Goal: Task Accomplishment & Management: Manage account settings

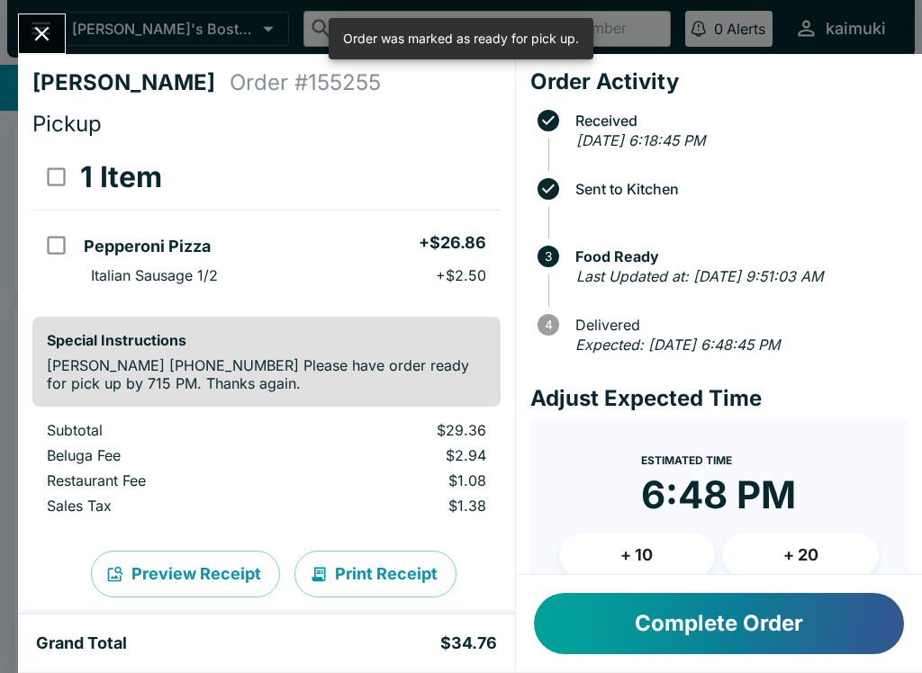
click at [793, 590] on div "Complete Order" at bounding box center [719, 623] width 406 height 97
click at [802, 627] on button "Complete Order" at bounding box center [719, 623] width 370 height 61
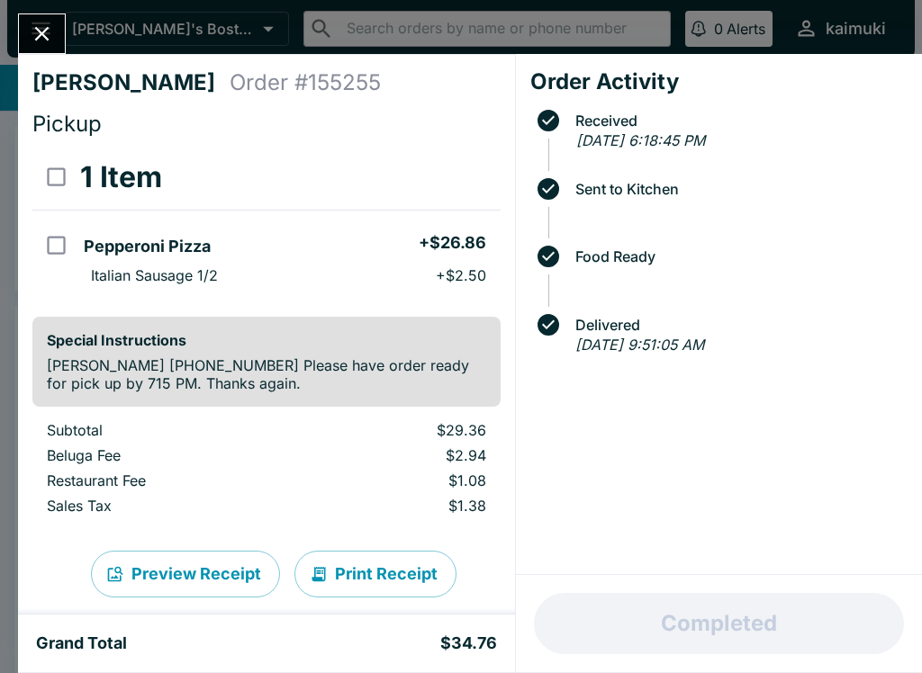
click at [40, 67] on div "[PERSON_NAME] Order # 155255 Pickup 1 Item Pepperoni Pizza + $26.86 Italian Sau…" at bounding box center [266, 334] width 497 height 561
click at [62, 32] on button "Close" at bounding box center [42, 33] width 46 height 39
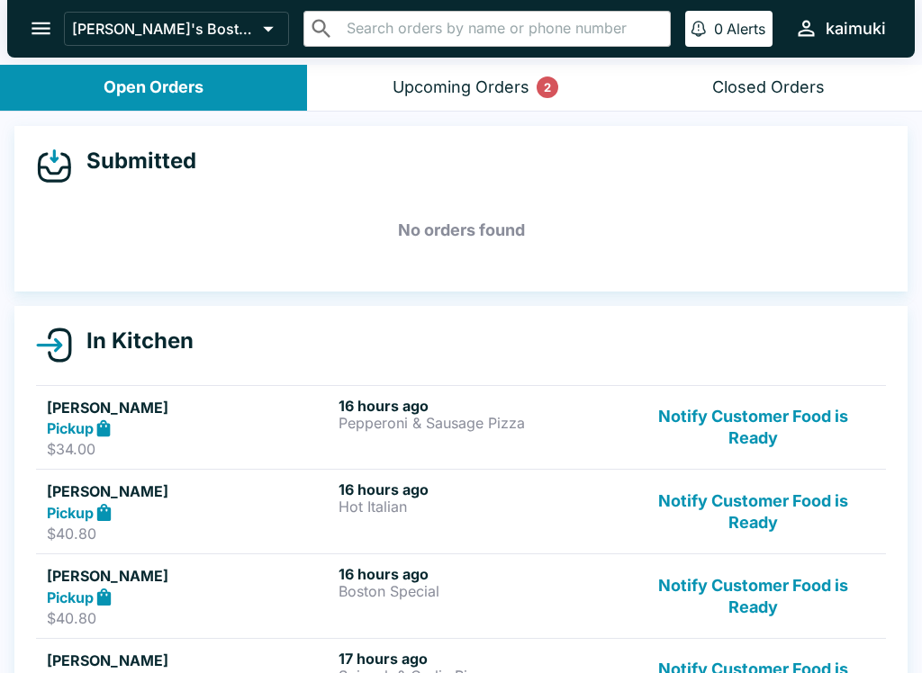
click at [849, 419] on button "Notify Customer Food is Ready" at bounding box center [753, 428] width 244 height 62
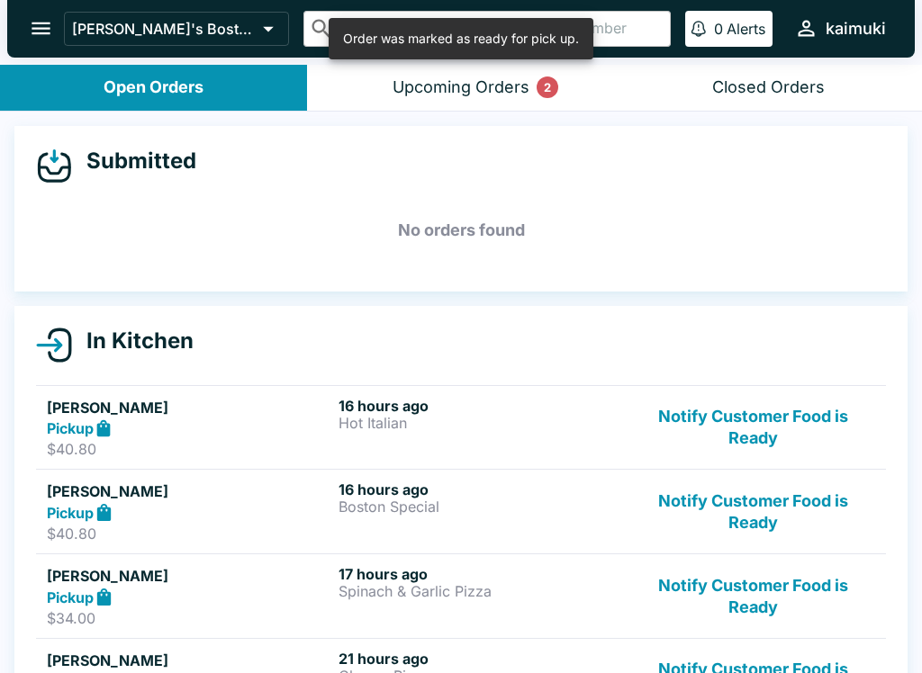
click at [820, 498] on button "Notify Customer Food is Ready" at bounding box center [753, 512] width 244 height 62
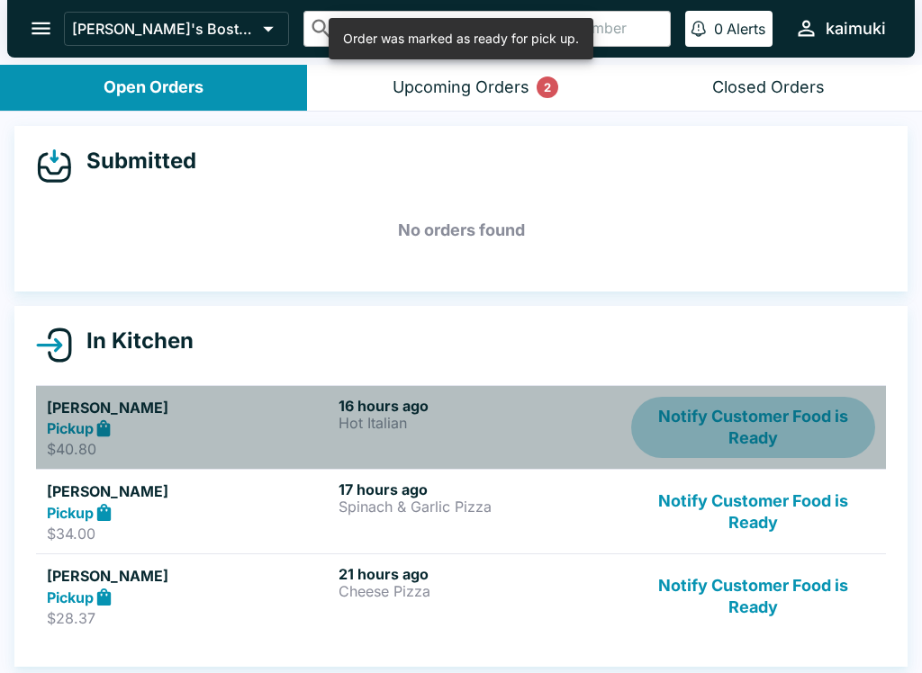
click at [820, 420] on button "Notify Customer Food is Ready" at bounding box center [753, 428] width 244 height 62
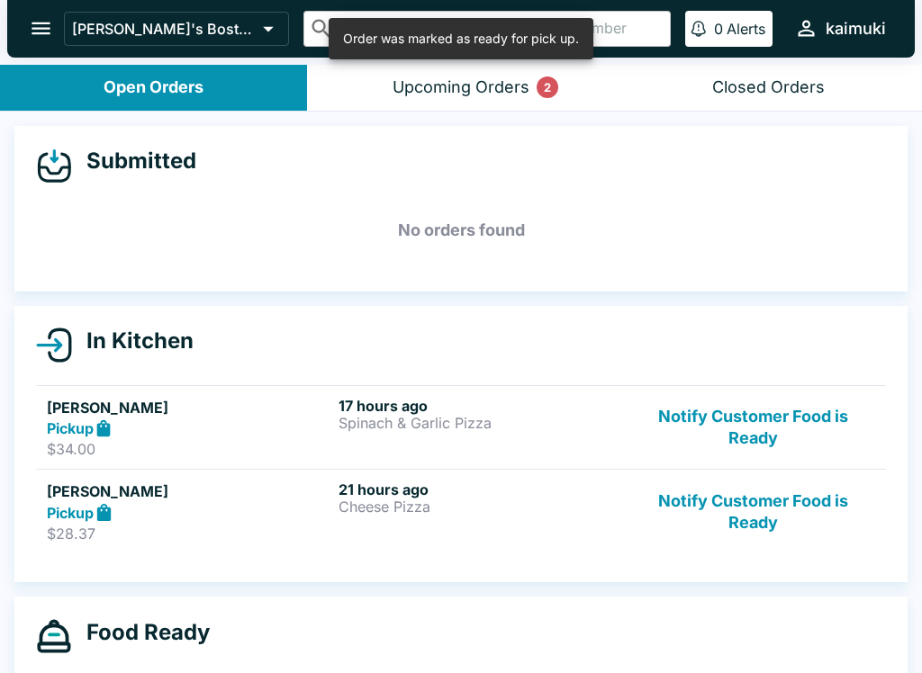
click at [826, 432] on button "Notify Customer Food is Ready" at bounding box center [753, 428] width 244 height 62
click at [812, 437] on button "Notify Customer Food is Ready" at bounding box center [753, 428] width 244 height 62
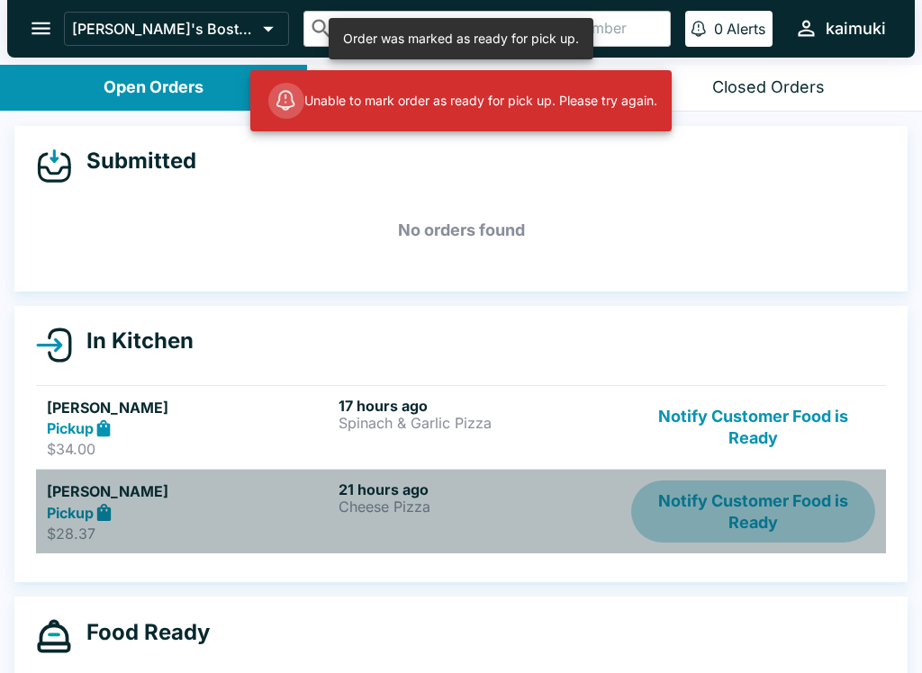
click at [811, 504] on button "Notify Customer Food is Ready" at bounding box center [753, 512] width 244 height 62
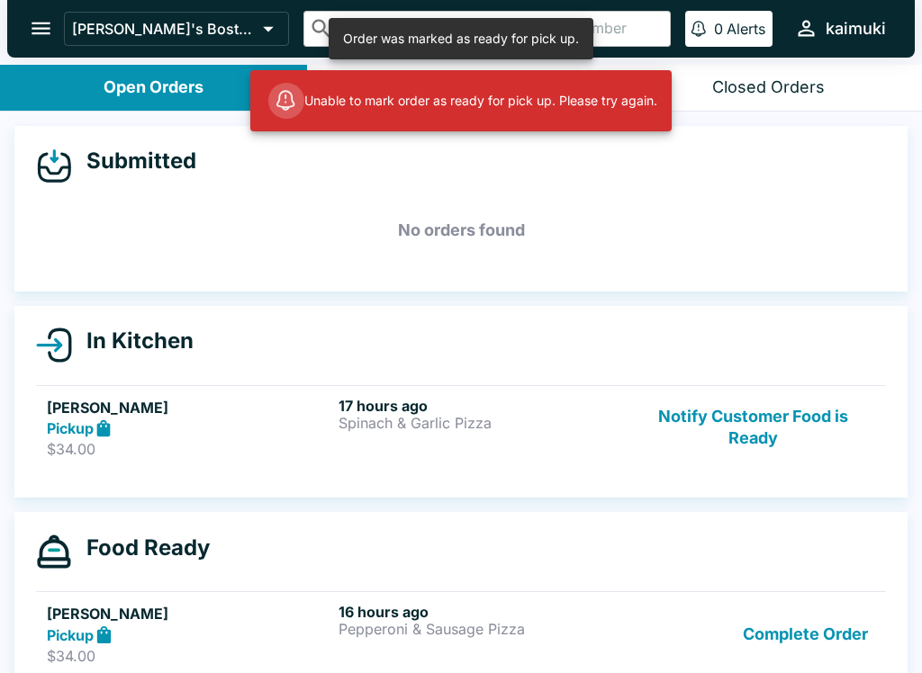
click at [813, 416] on button "Notify Customer Food is Ready" at bounding box center [753, 428] width 244 height 62
click at [821, 422] on button "Notify Customer Food is Ready" at bounding box center [753, 428] width 244 height 62
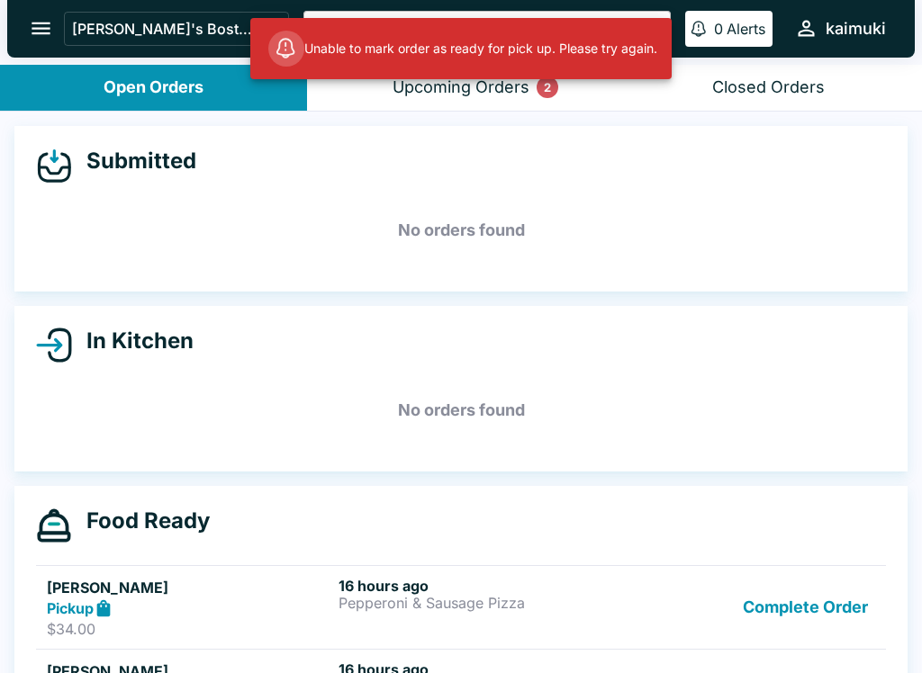
click at [841, 603] on button "Complete Order" at bounding box center [805, 608] width 140 height 62
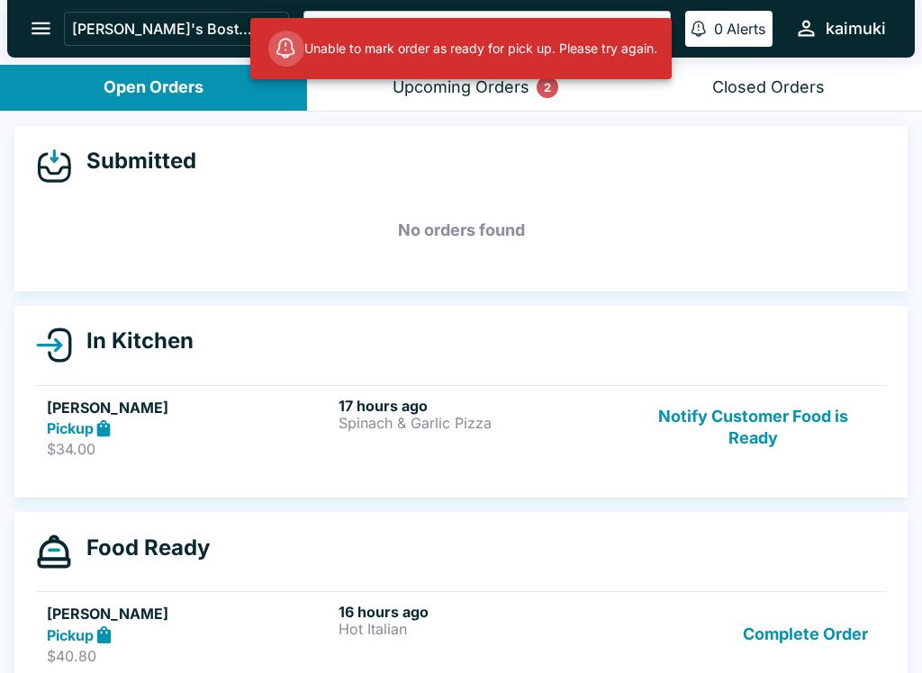
click at [824, 630] on button "Complete Order" at bounding box center [805, 634] width 140 height 62
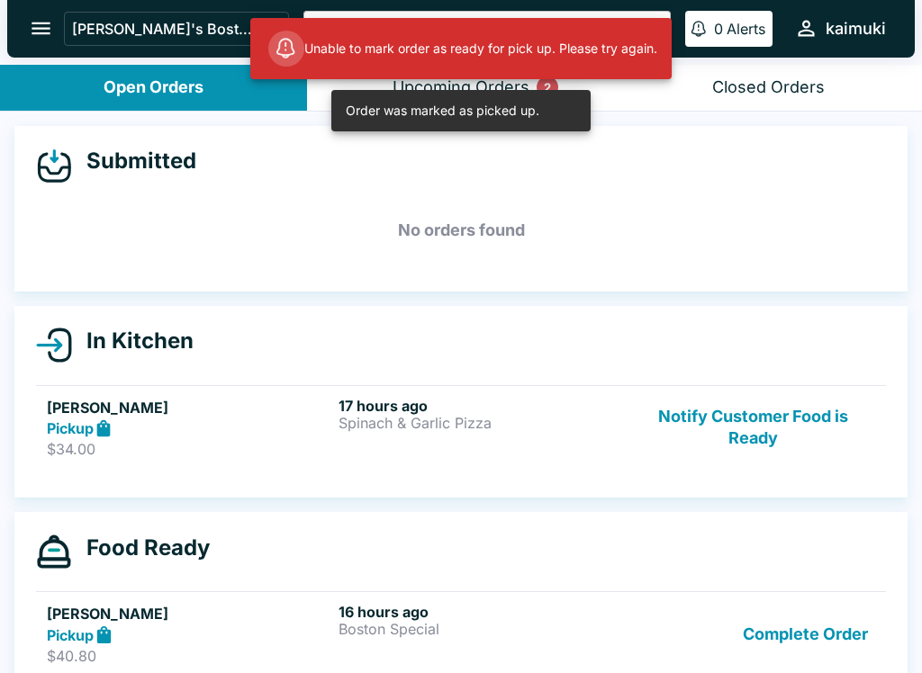
click at [824, 623] on button "Complete Order" at bounding box center [805, 634] width 140 height 62
click at [825, 617] on button "Complete Order" at bounding box center [805, 634] width 140 height 62
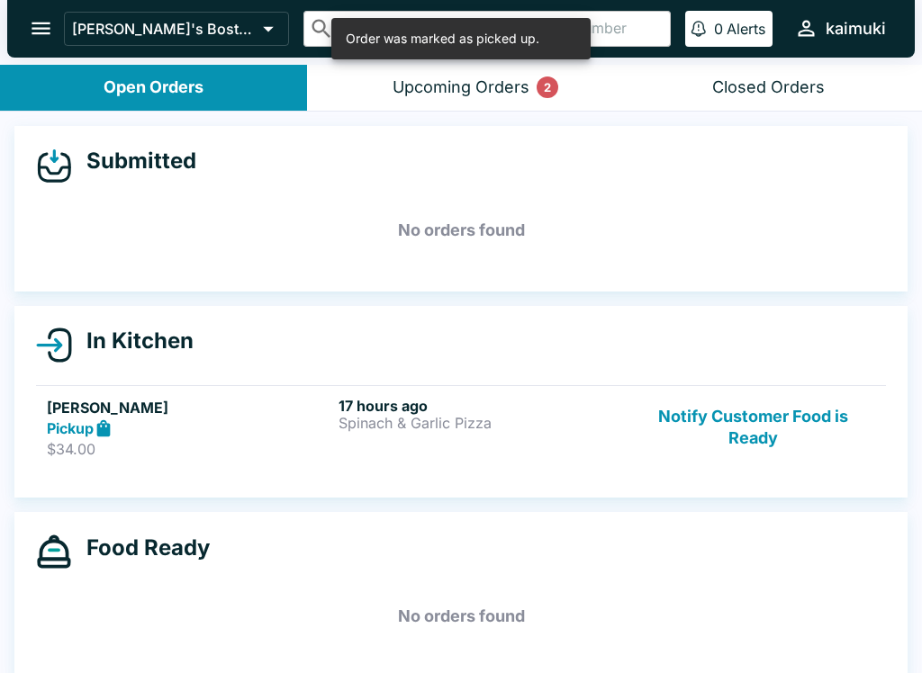
click at [826, 428] on button "Notify Customer Food is Ready" at bounding box center [753, 428] width 244 height 62
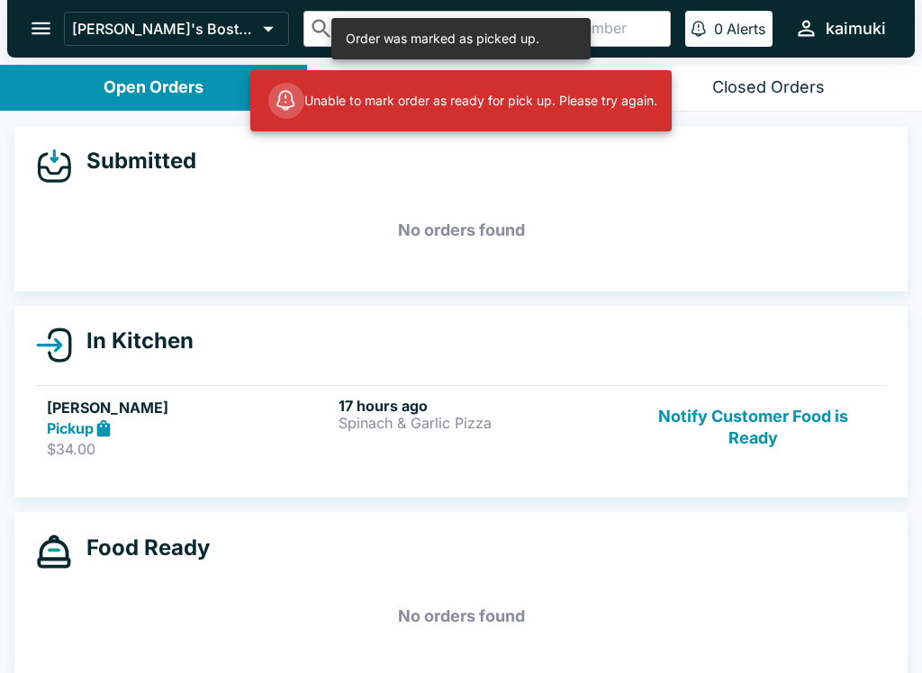
click at [428, 415] on p "Spinach & Garlic Pizza" at bounding box center [480, 423] width 284 height 16
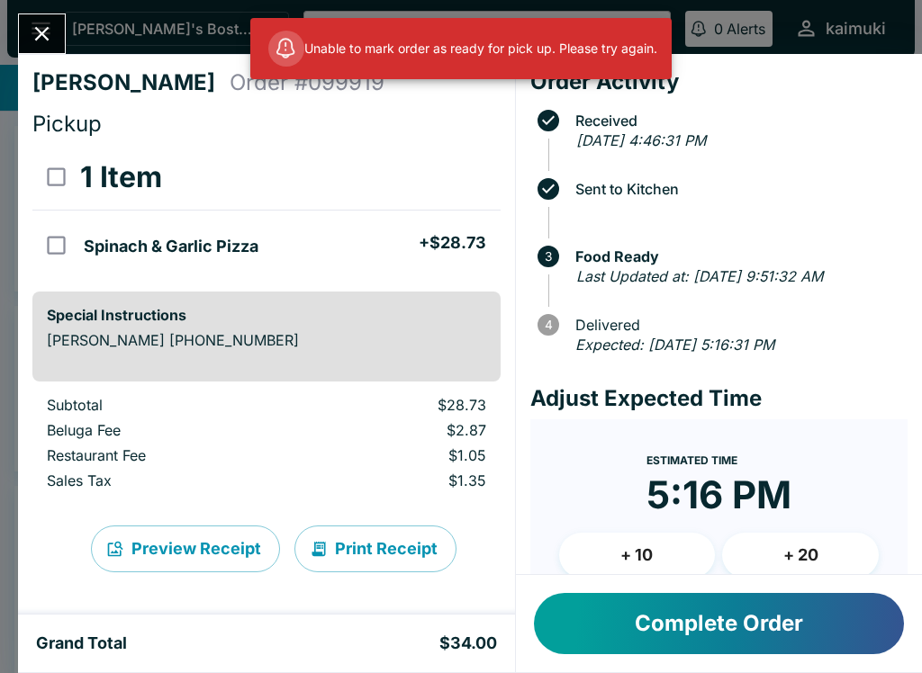
click at [740, 612] on button "Complete Order" at bounding box center [719, 623] width 370 height 61
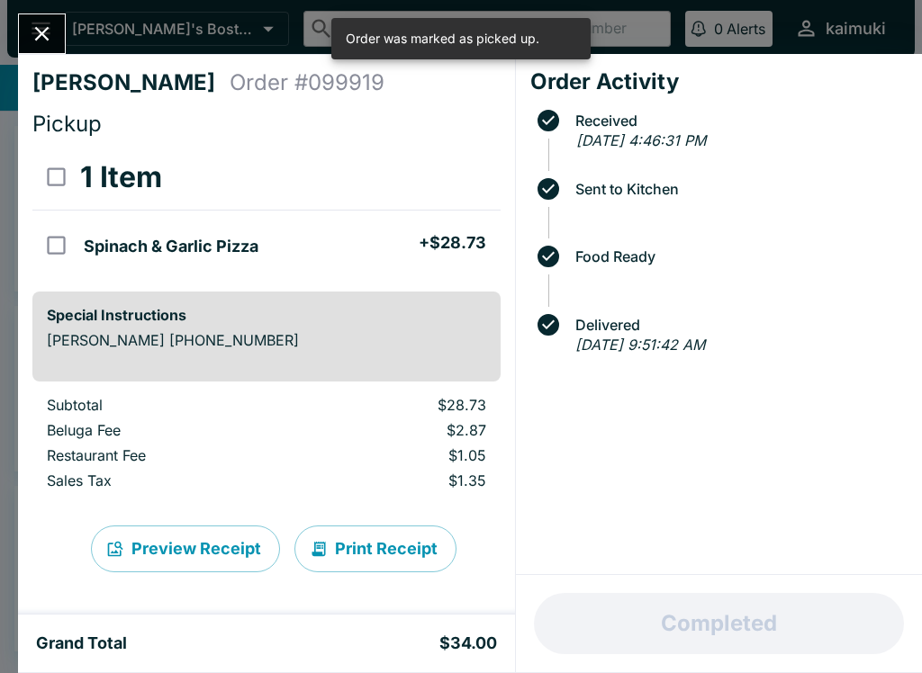
click at [50, 41] on icon "Close" at bounding box center [42, 34] width 24 height 24
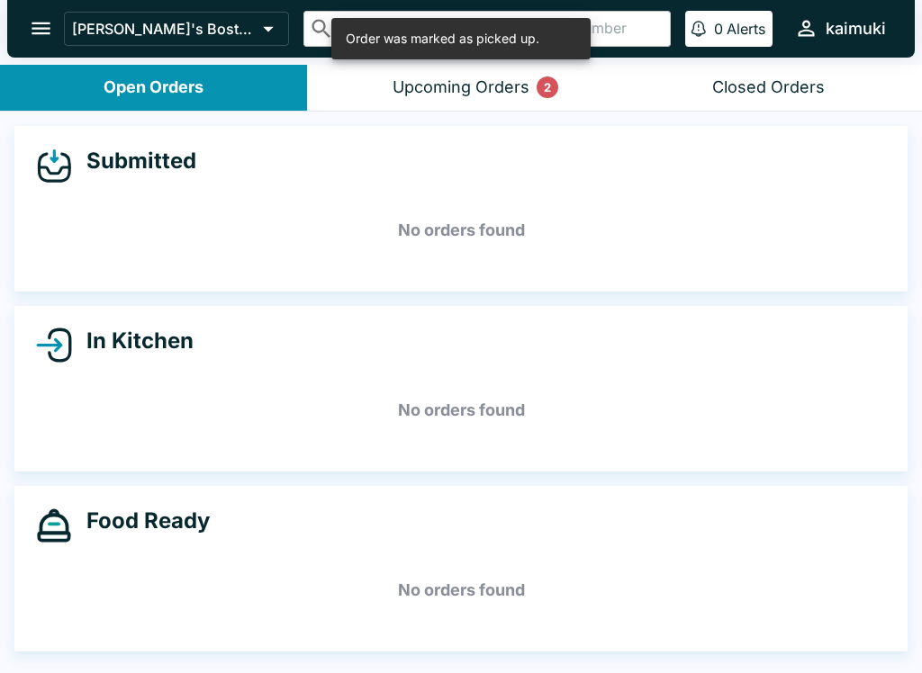
click at [566, 81] on button "Upcoming Orders 2" at bounding box center [460, 88] width 307 height 46
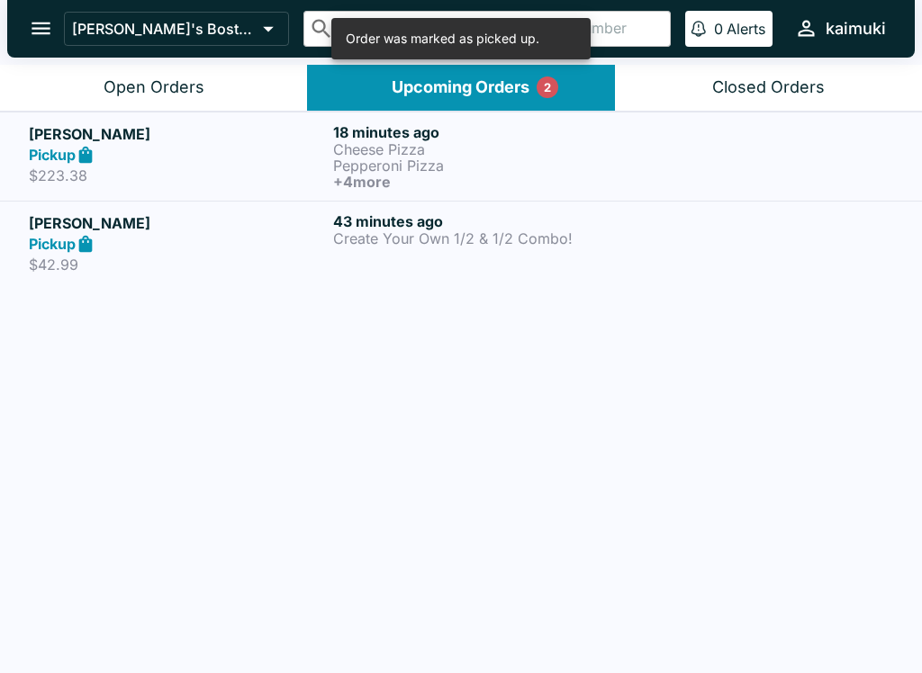
click at [448, 235] on p "Create Your Own 1/2 & 1/2 Combo!" at bounding box center [481, 238] width 297 height 16
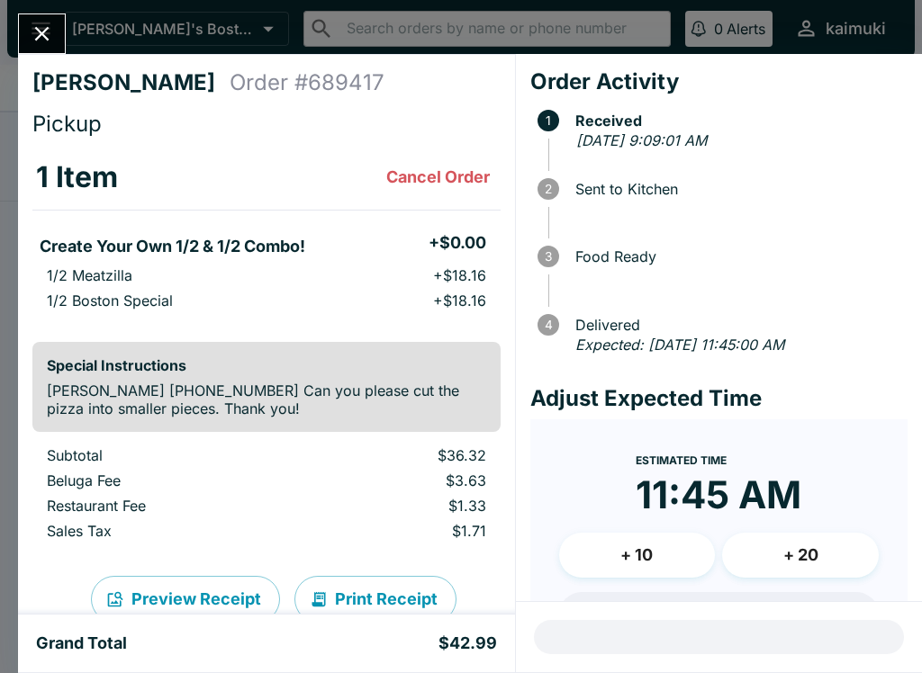
click at [41, 32] on icon "Close" at bounding box center [42, 34] width 14 height 14
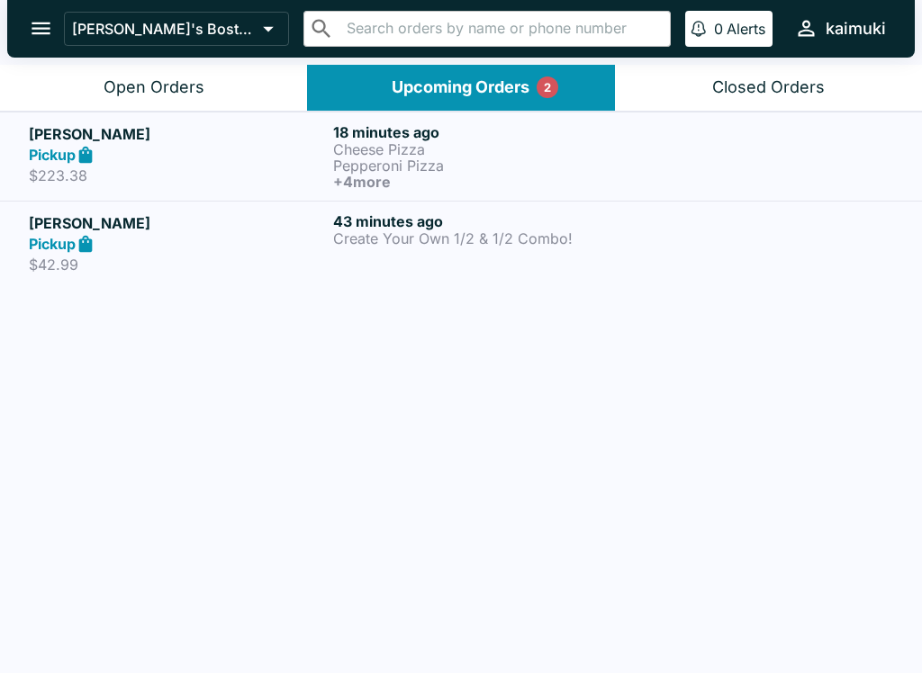
click at [452, 175] on h6 "+ 4 more" at bounding box center [481, 182] width 297 height 16
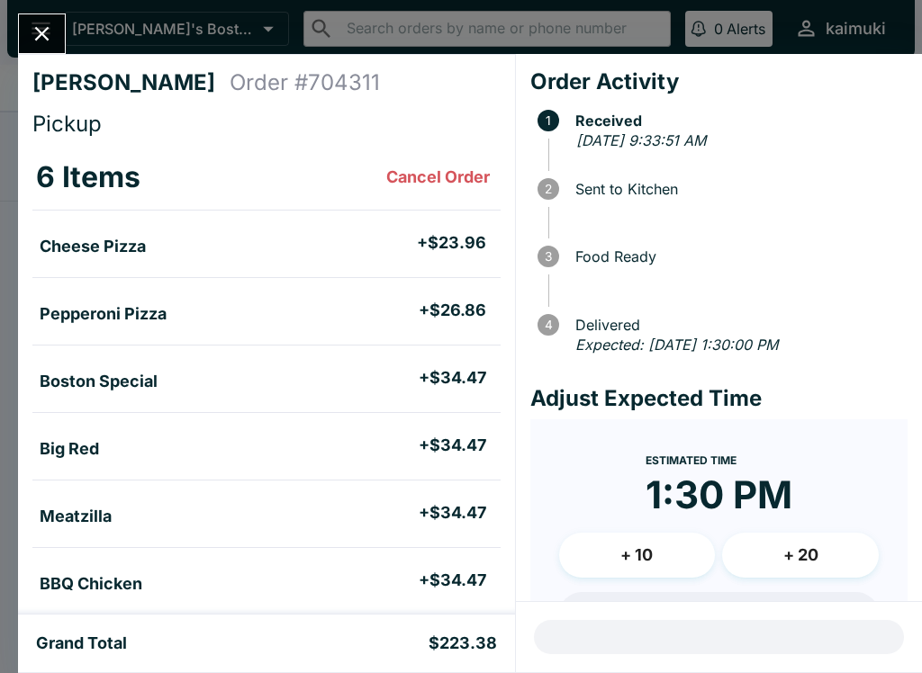
scroll to position [-2, 0]
click at [50, 38] on icon "Close" at bounding box center [42, 34] width 24 height 24
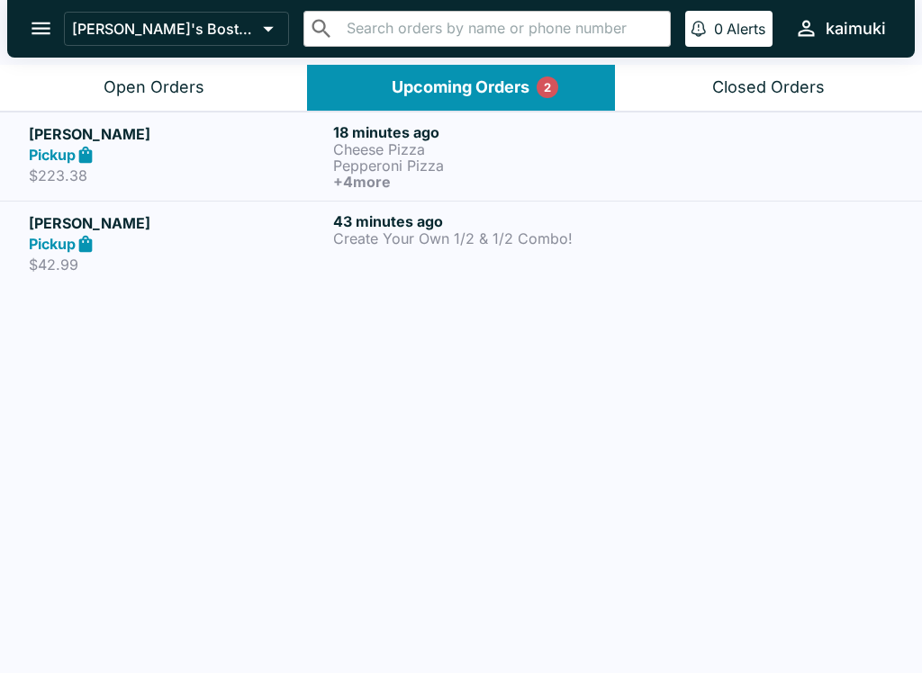
click at [190, 85] on div "Open Orders" at bounding box center [154, 87] width 101 height 21
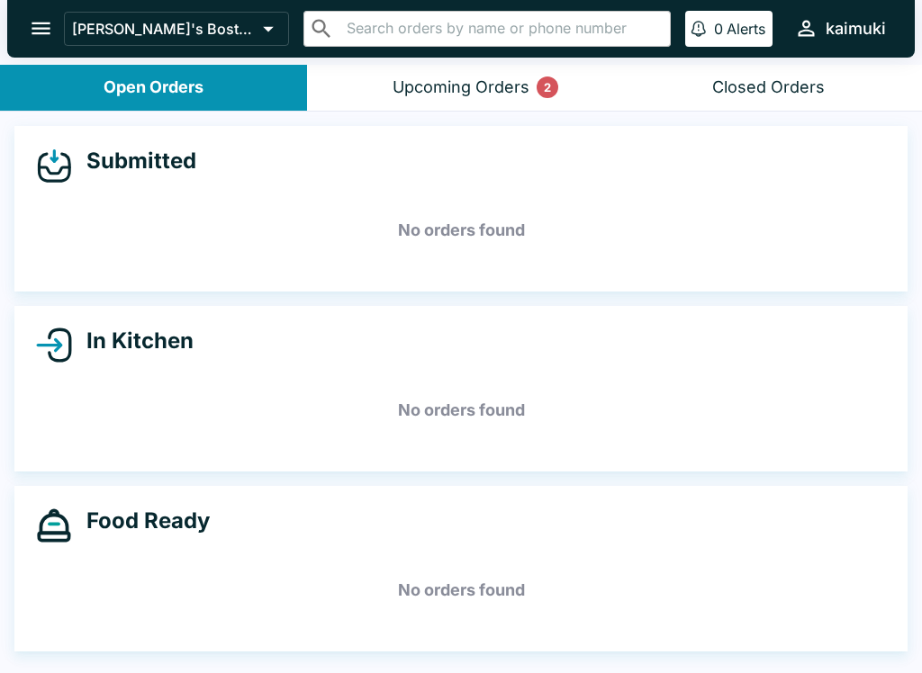
click at [758, 93] on div "Closed Orders" at bounding box center [768, 87] width 113 height 21
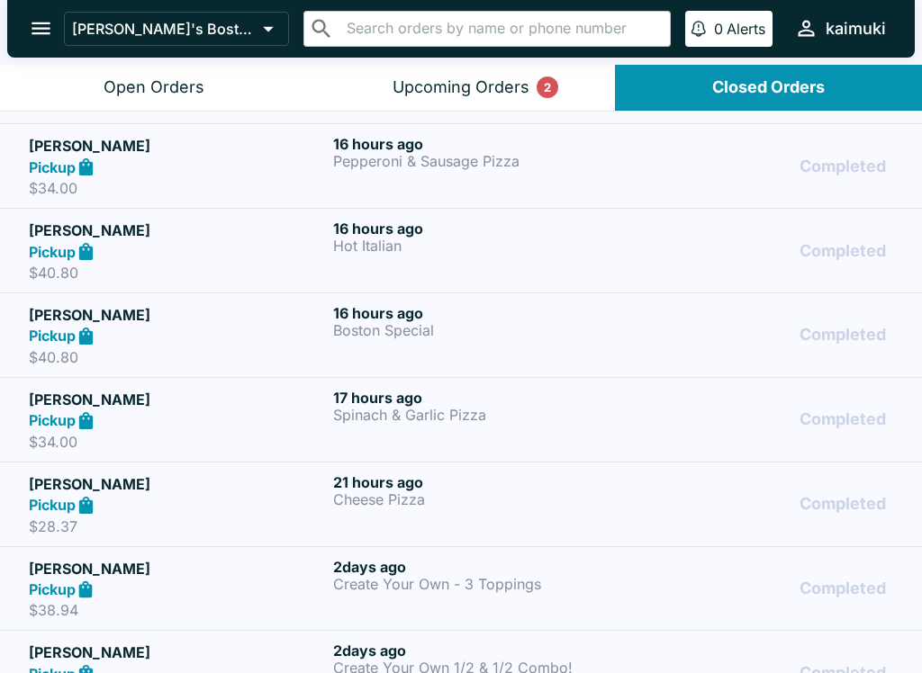
scroll to position [78, 0]
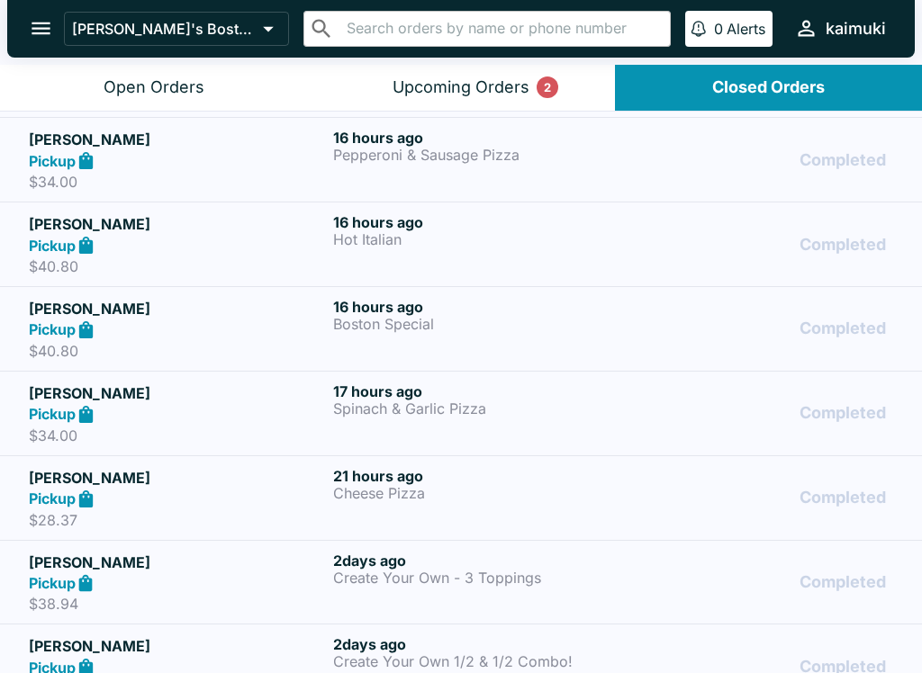
click at [576, 496] on p "Cheese Pizza" at bounding box center [481, 493] width 297 height 16
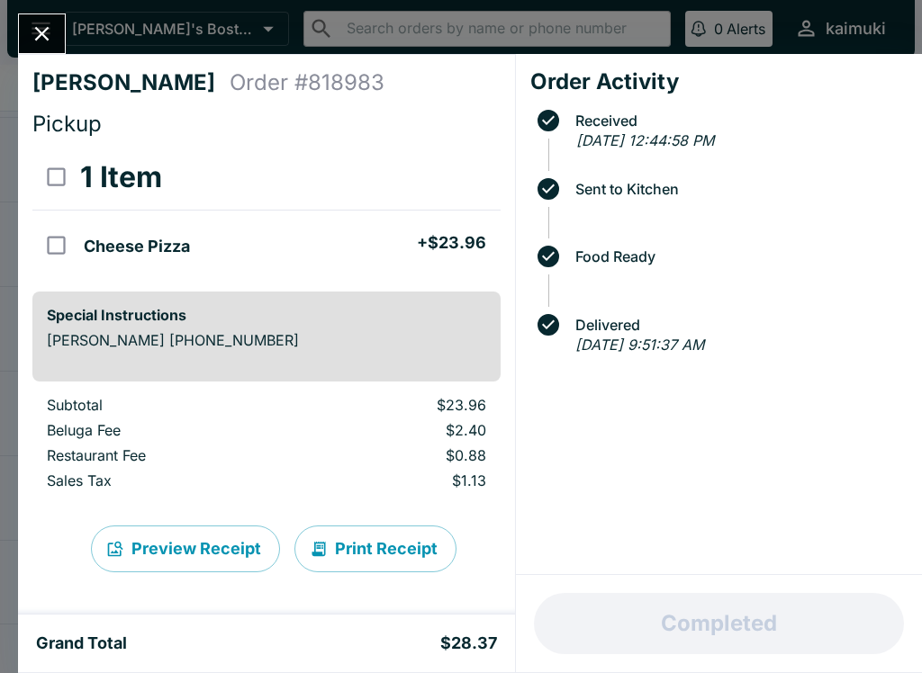
click at [53, 29] on icon "Close" at bounding box center [42, 34] width 24 height 24
